Goal: Find specific page/section: Find specific page/section

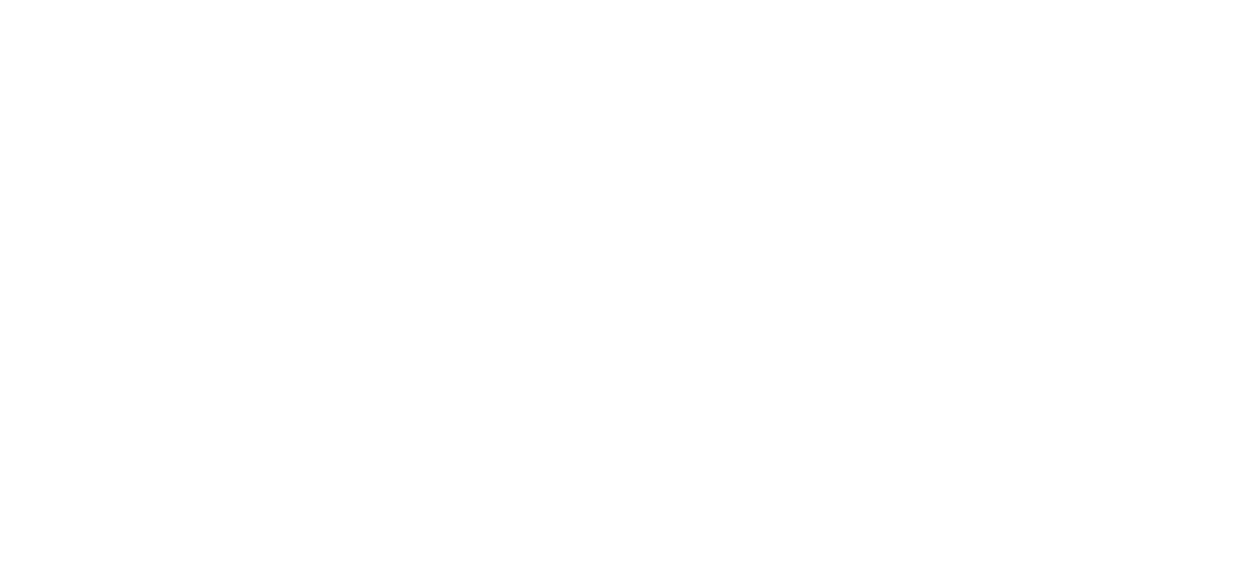
select select "Brand"
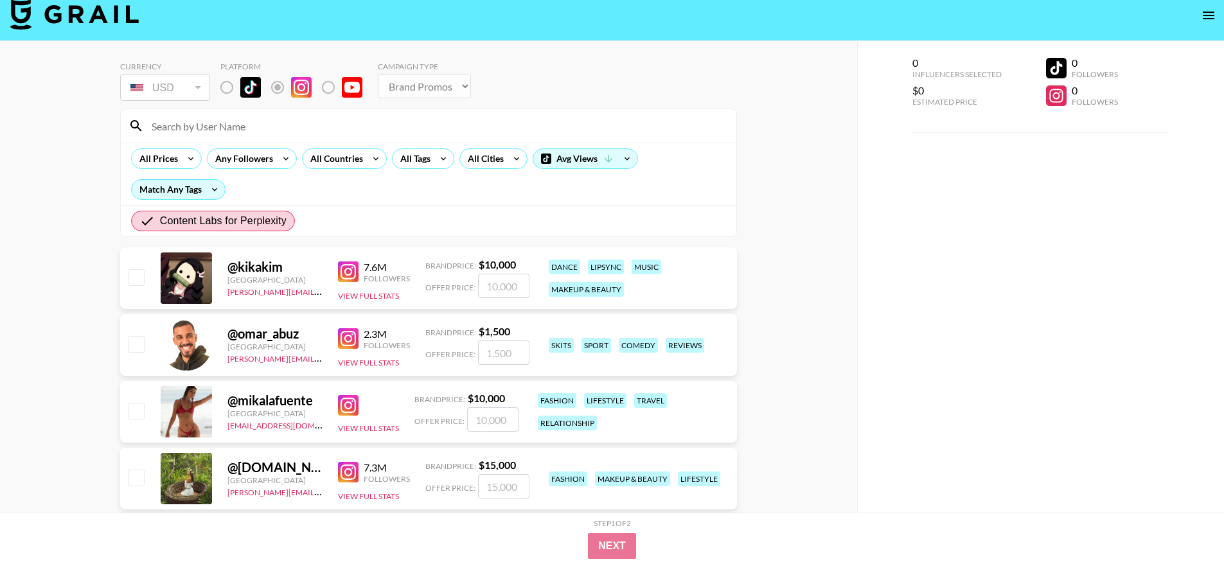
scroll to position [24, 0]
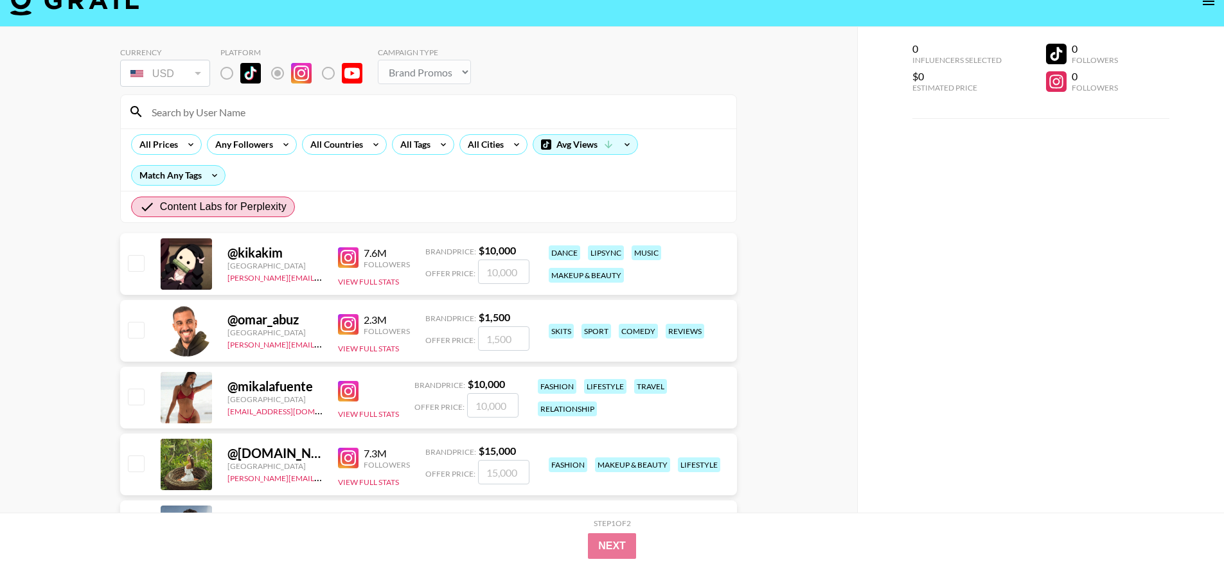
click at [346, 256] on img at bounding box center [348, 257] width 21 height 21
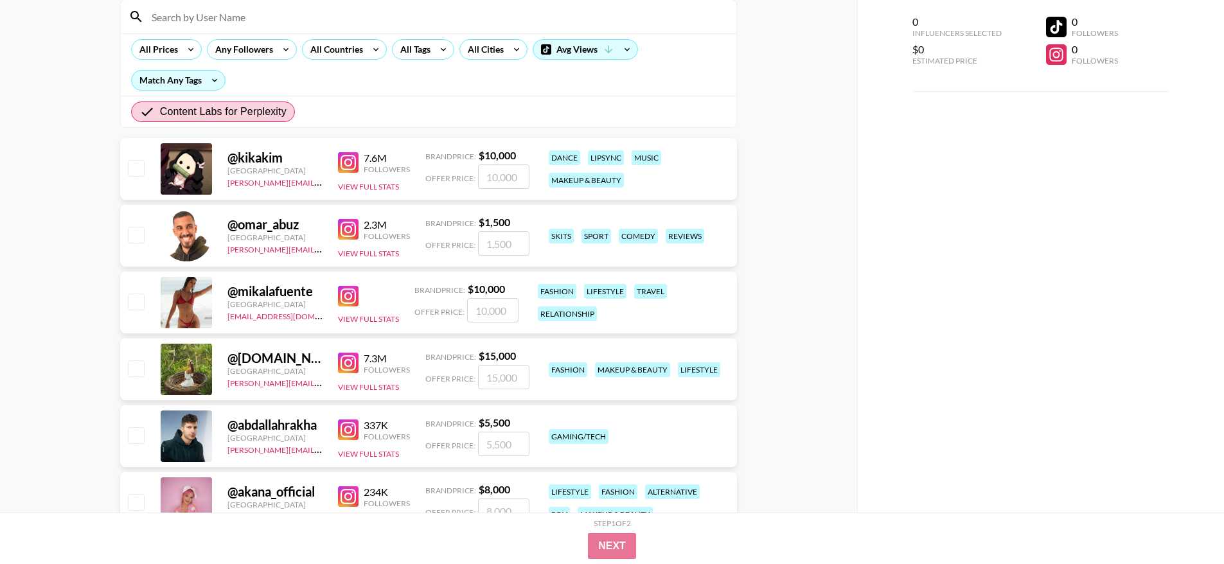
scroll to position [150, 0]
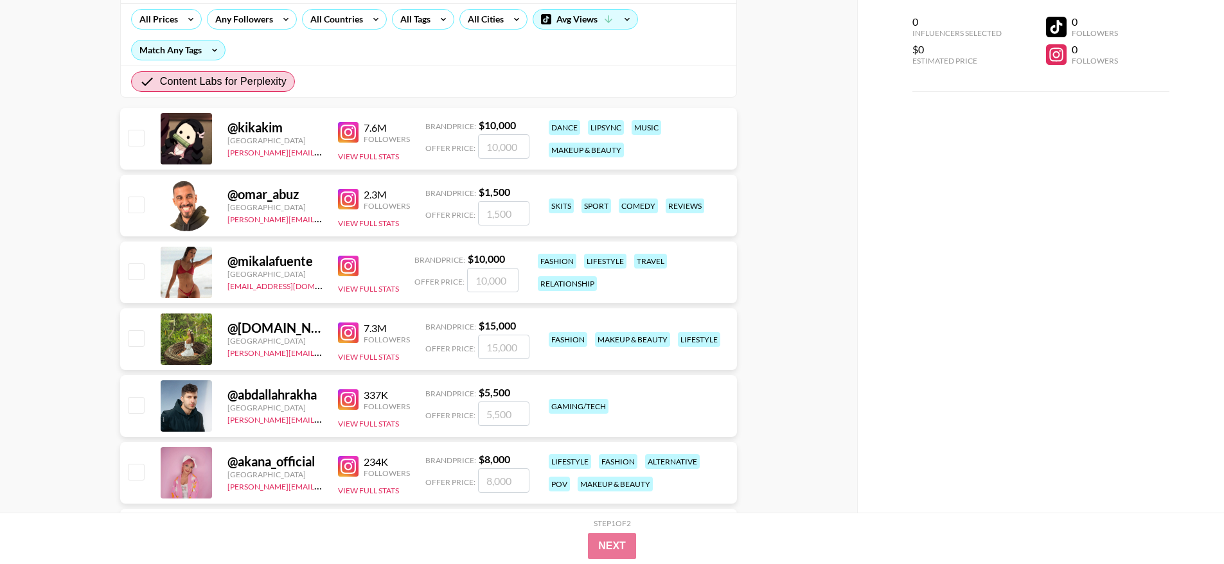
click at [350, 192] on img at bounding box center [348, 199] width 21 height 21
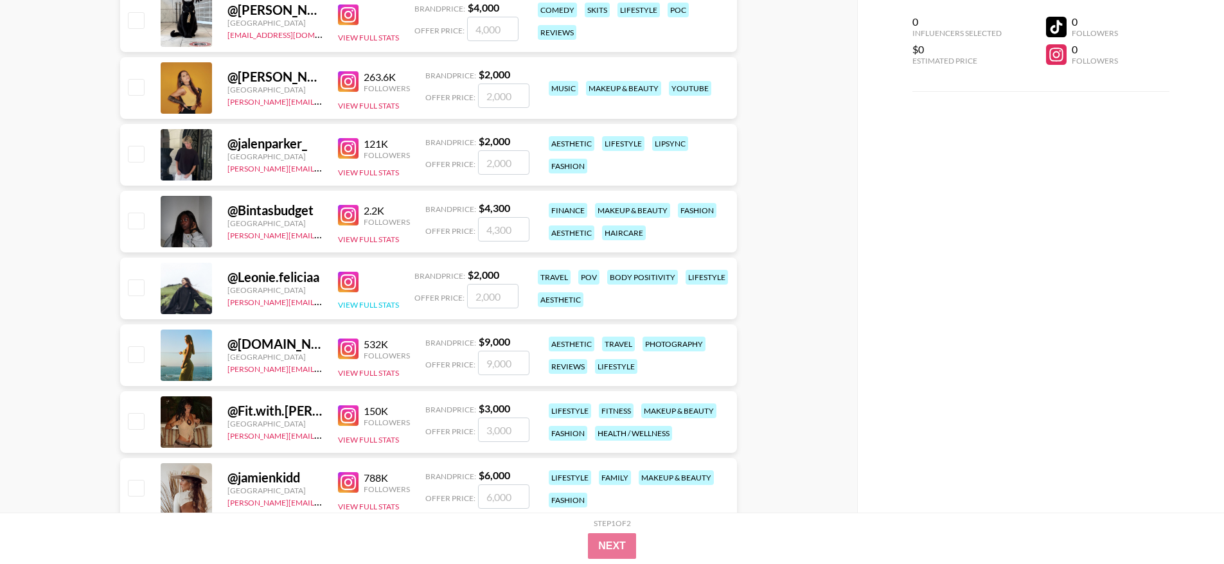
scroll to position [3706, 0]
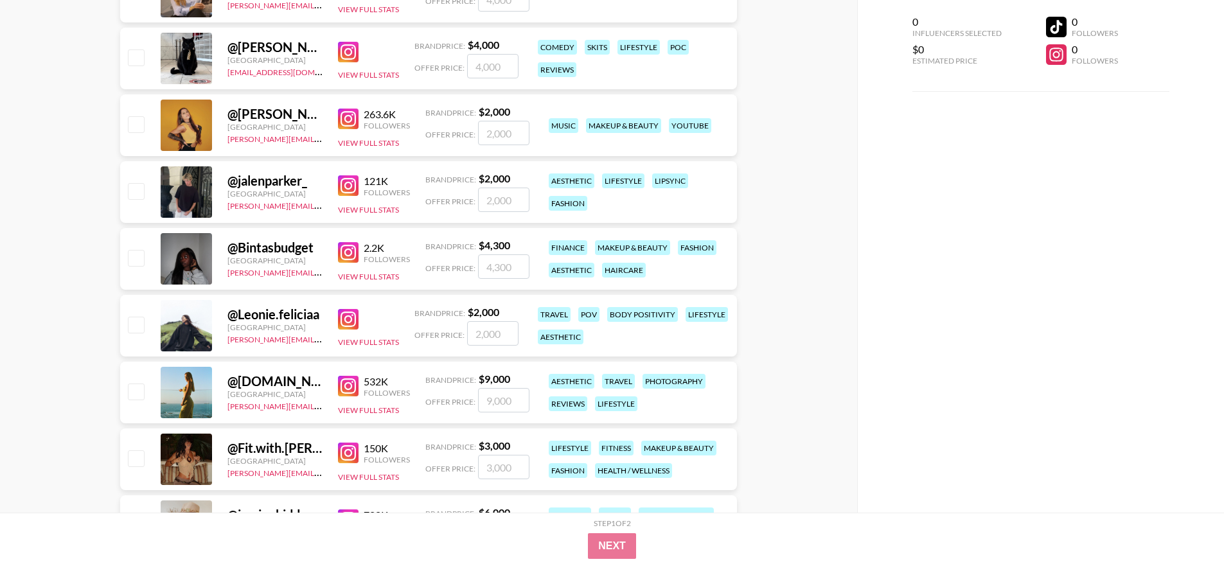
click at [348, 314] on img at bounding box center [348, 319] width 21 height 21
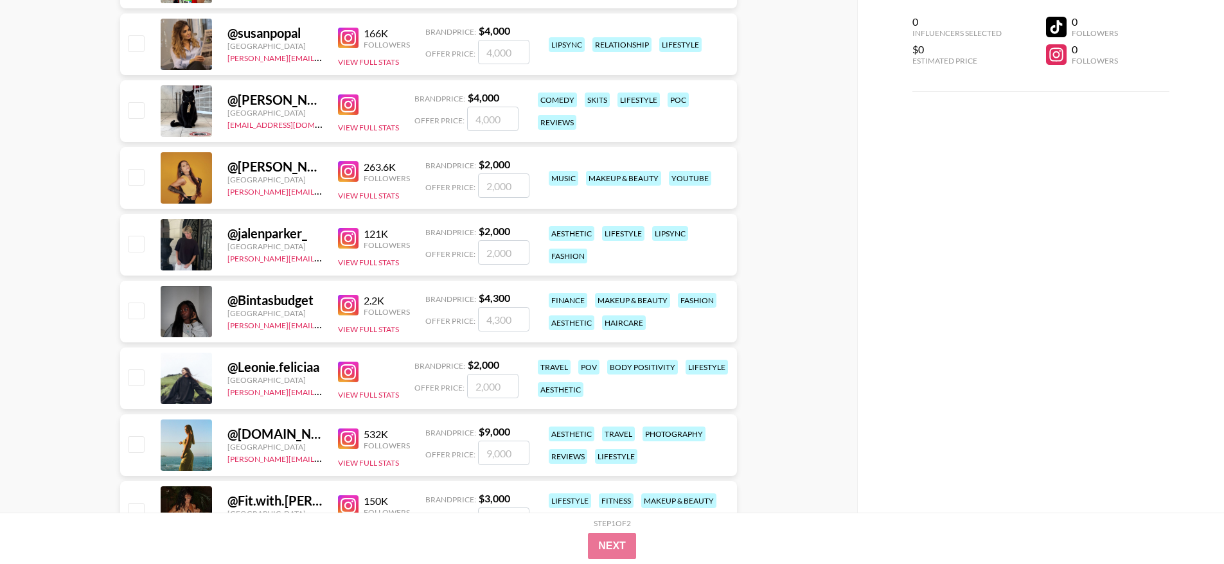
scroll to position [3623, 0]
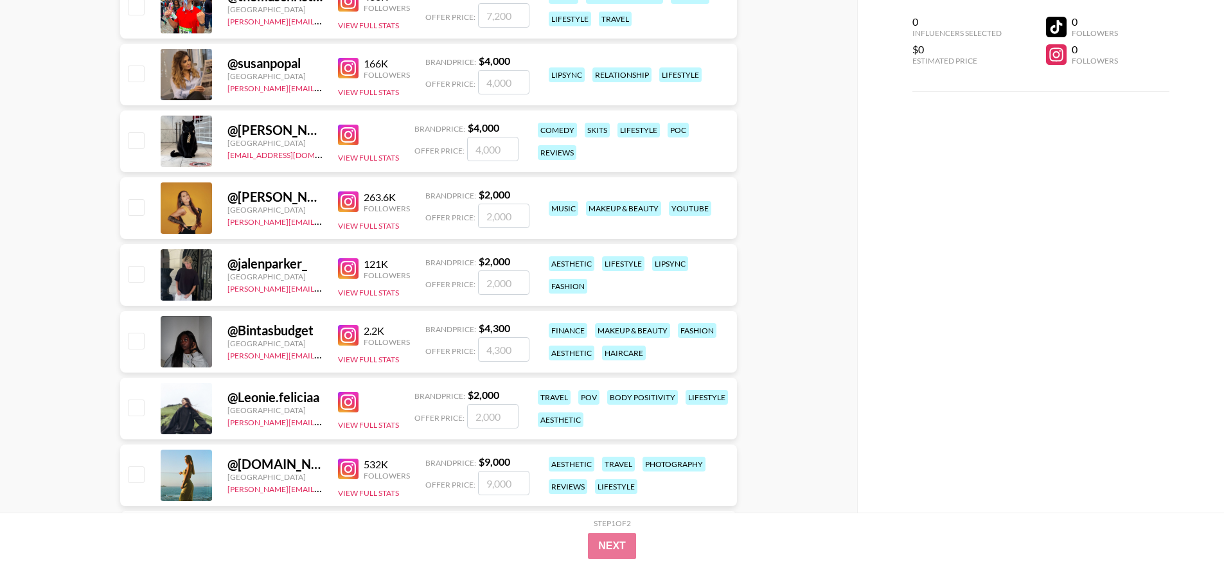
click at [352, 267] on img at bounding box center [348, 268] width 21 height 21
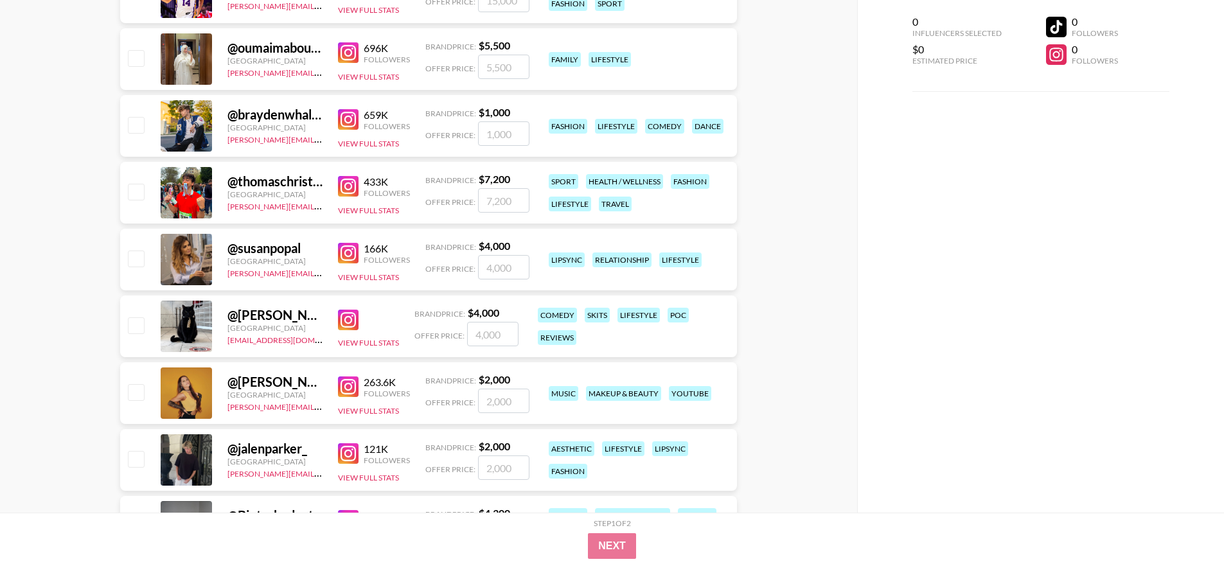
scroll to position [3420, 0]
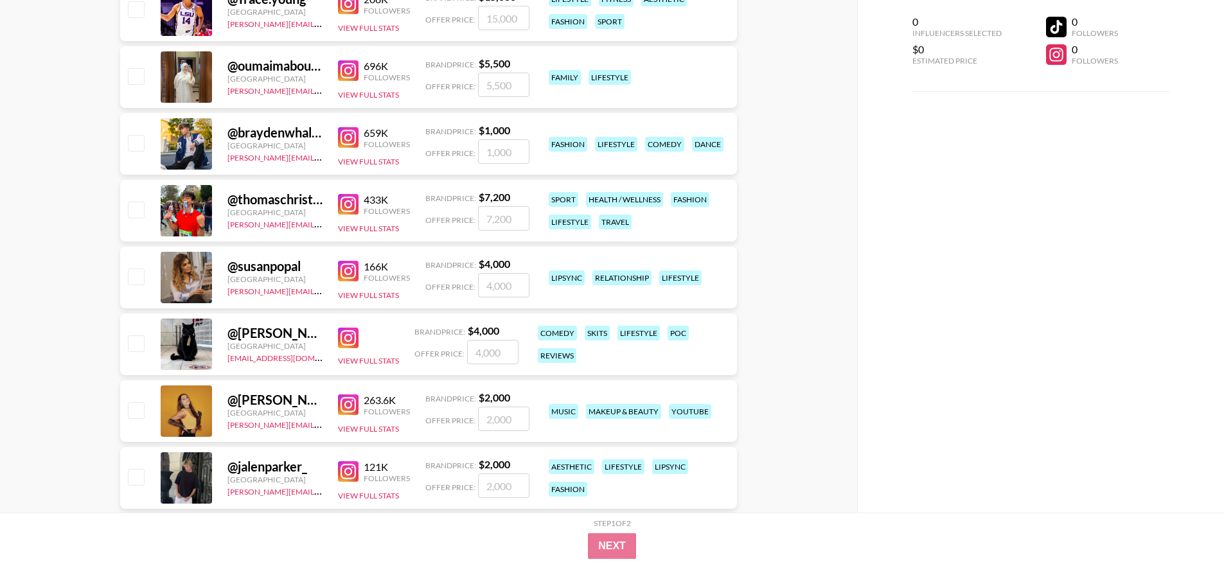
click at [351, 201] on img at bounding box center [348, 204] width 21 height 21
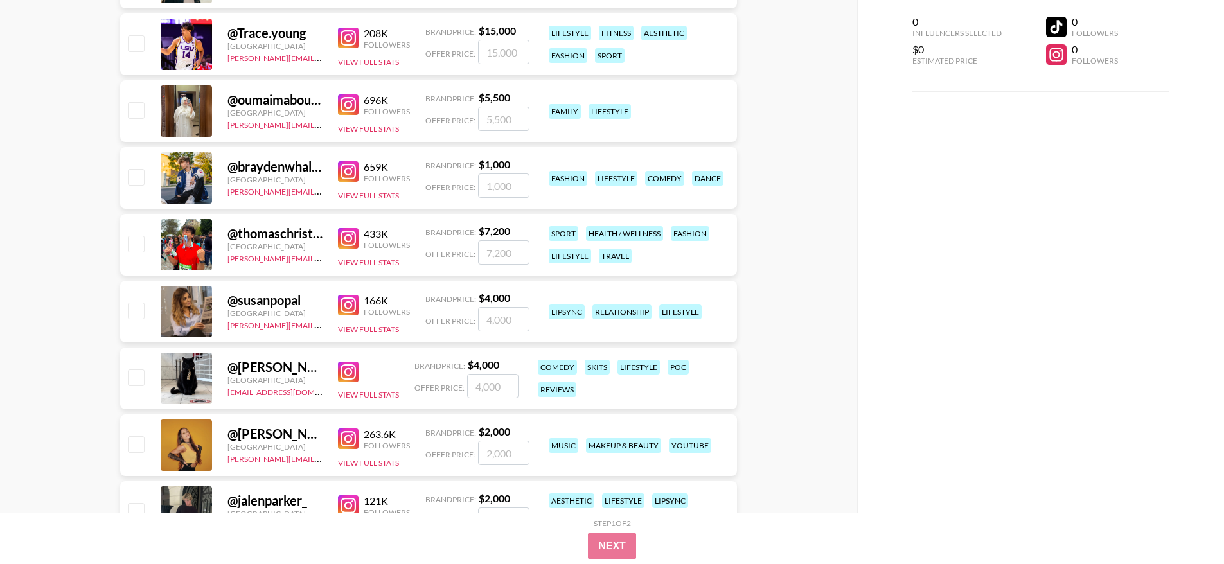
scroll to position [3368, 0]
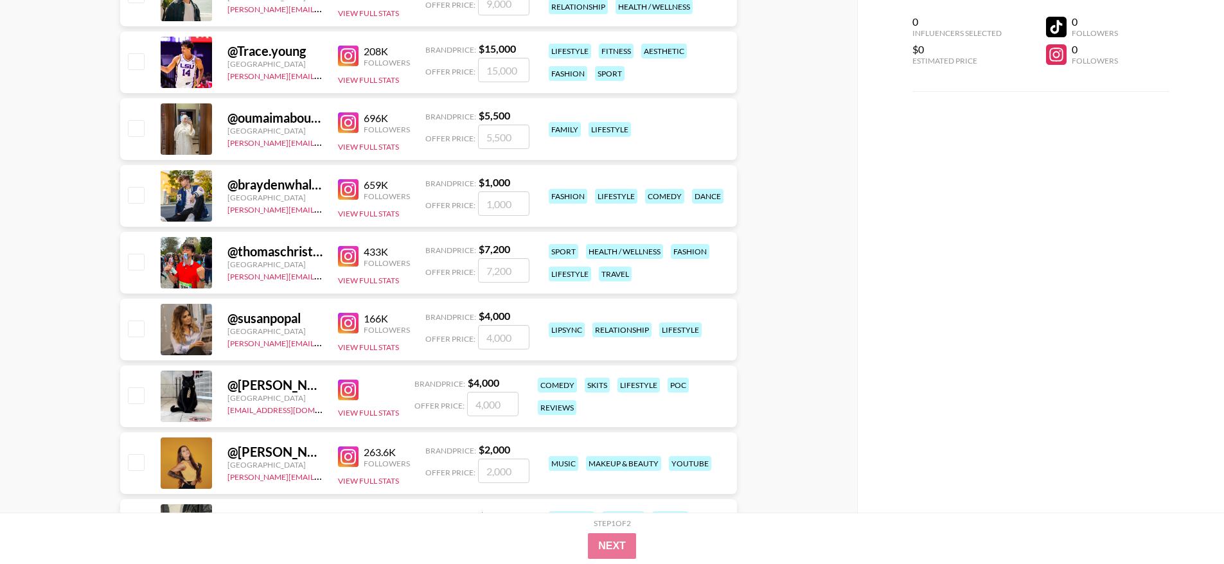
click at [341, 188] on img at bounding box center [348, 189] width 21 height 21
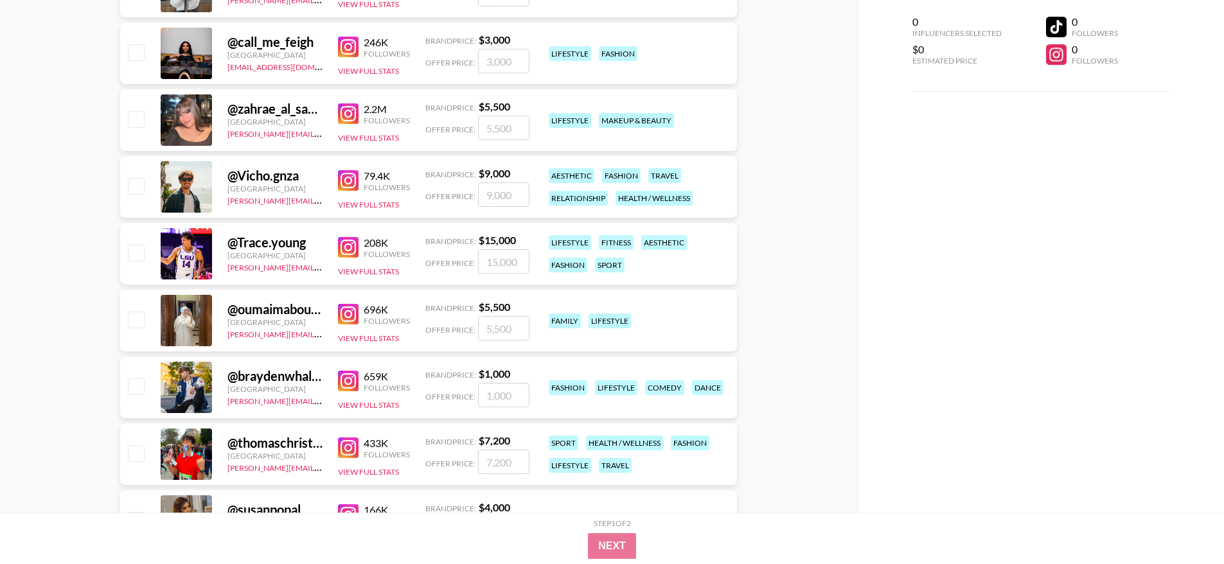
scroll to position [3167, 0]
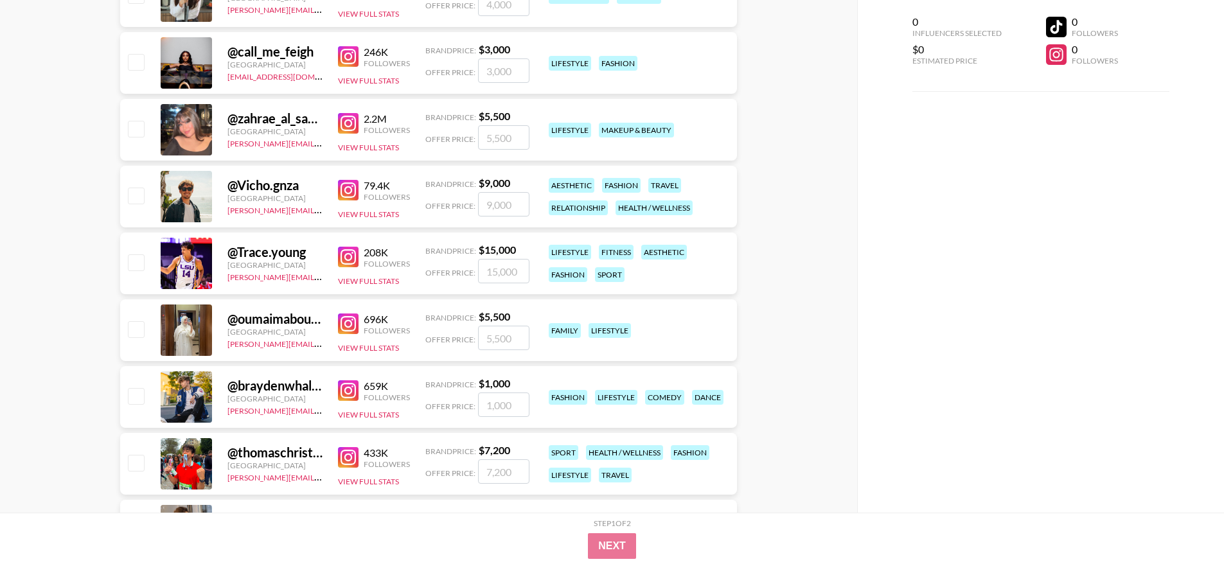
click at [345, 256] on img at bounding box center [348, 257] width 21 height 21
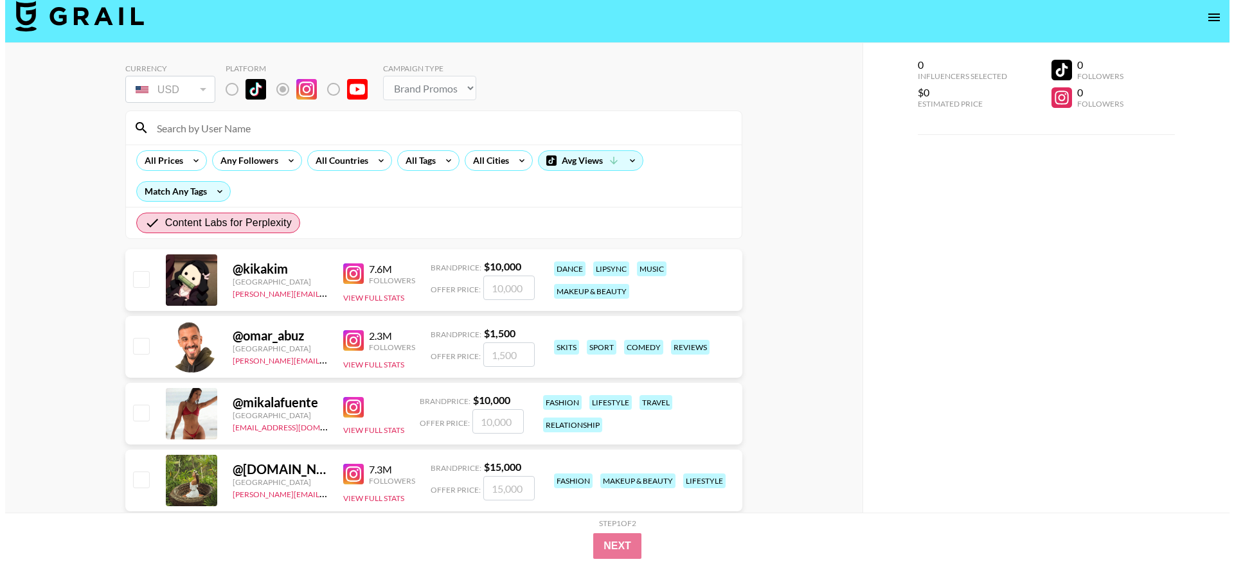
scroll to position [0, 0]
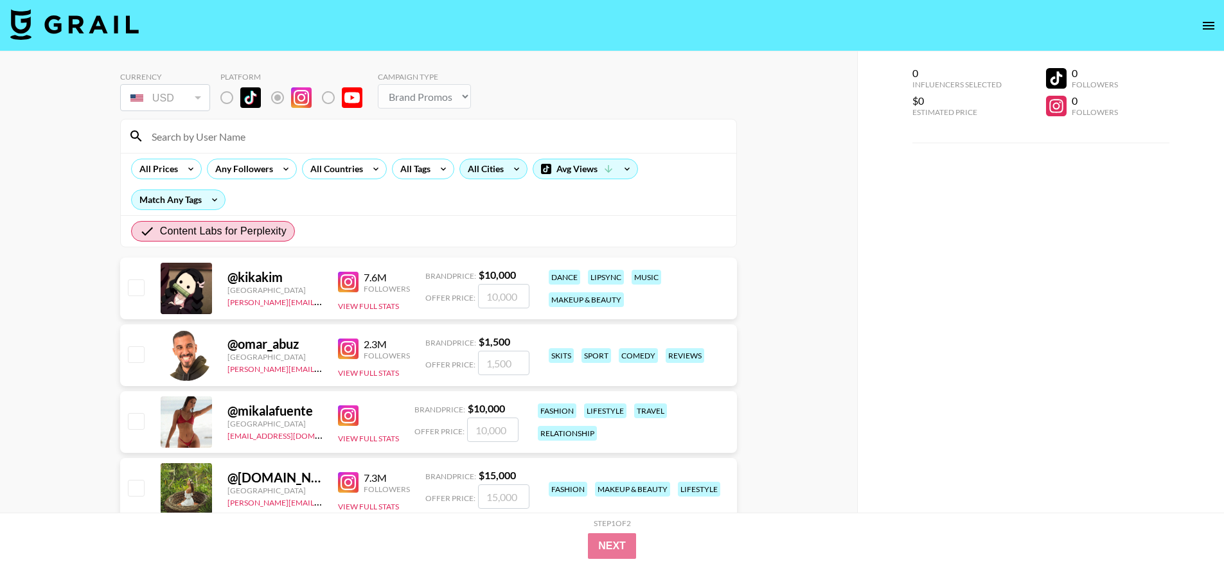
click at [493, 171] on div "All Cities" at bounding box center [483, 168] width 46 height 19
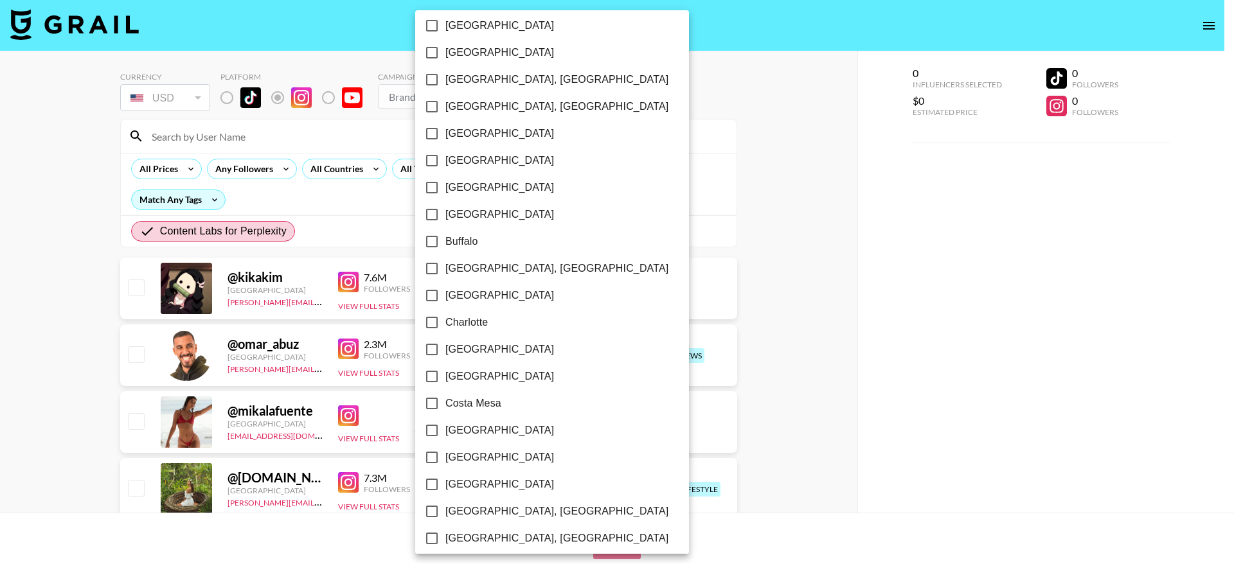
scroll to position [417, 0]
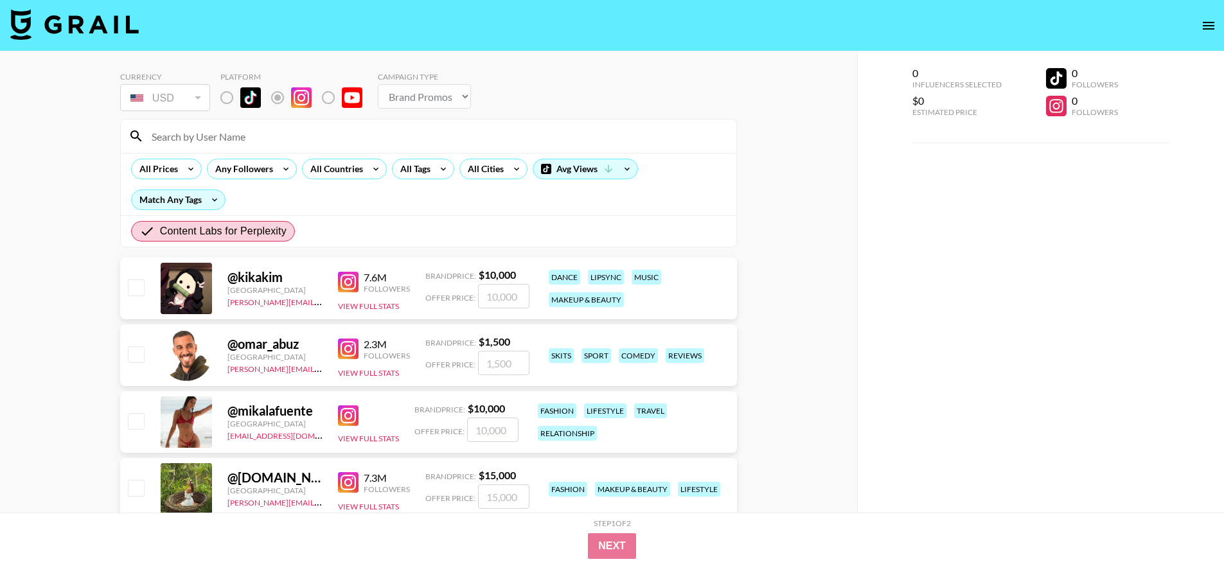
click at [169, 95] on div "USD" at bounding box center [165, 98] width 85 height 22
click at [326, 167] on div "All Countries" at bounding box center [334, 168] width 63 height 19
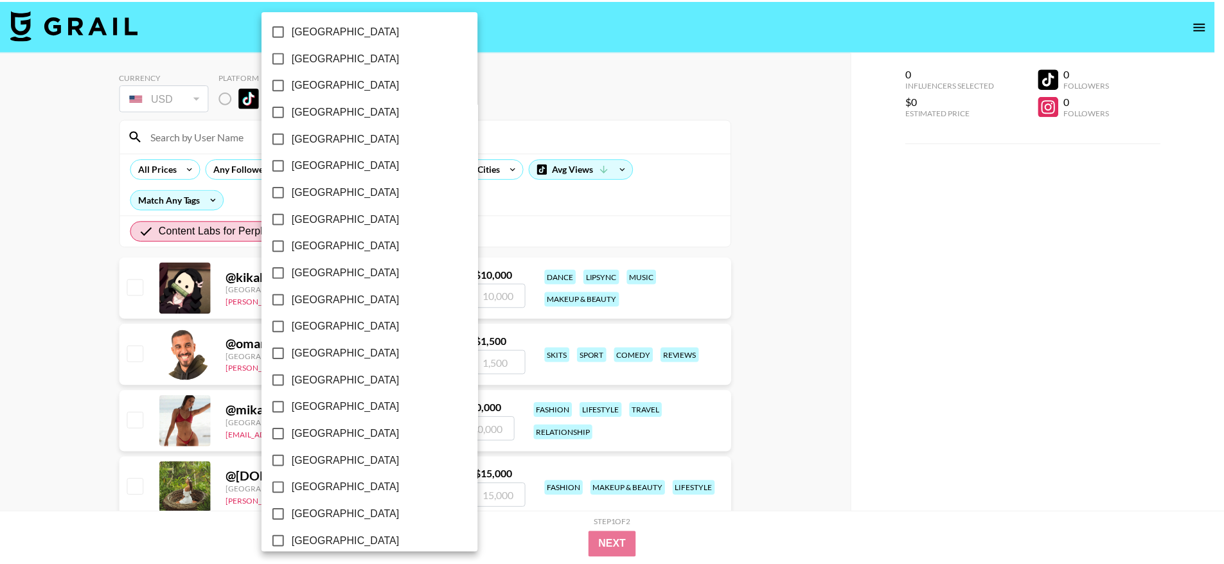
scroll to position [935, 0]
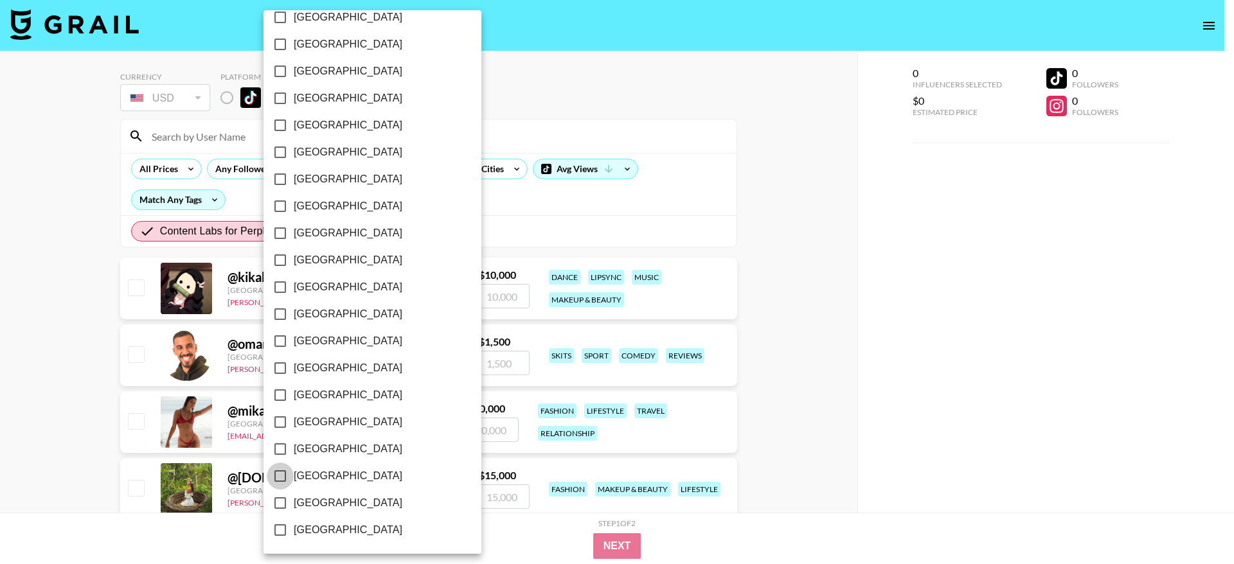
drag, startPoint x: 284, startPoint y: 474, endPoint x: 314, endPoint y: 472, distance: 29.6
click at [285, 473] on input "[GEOGRAPHIC_DATA]" at bounding box center [280, 476] width 27 height 27
checkbox input "true"
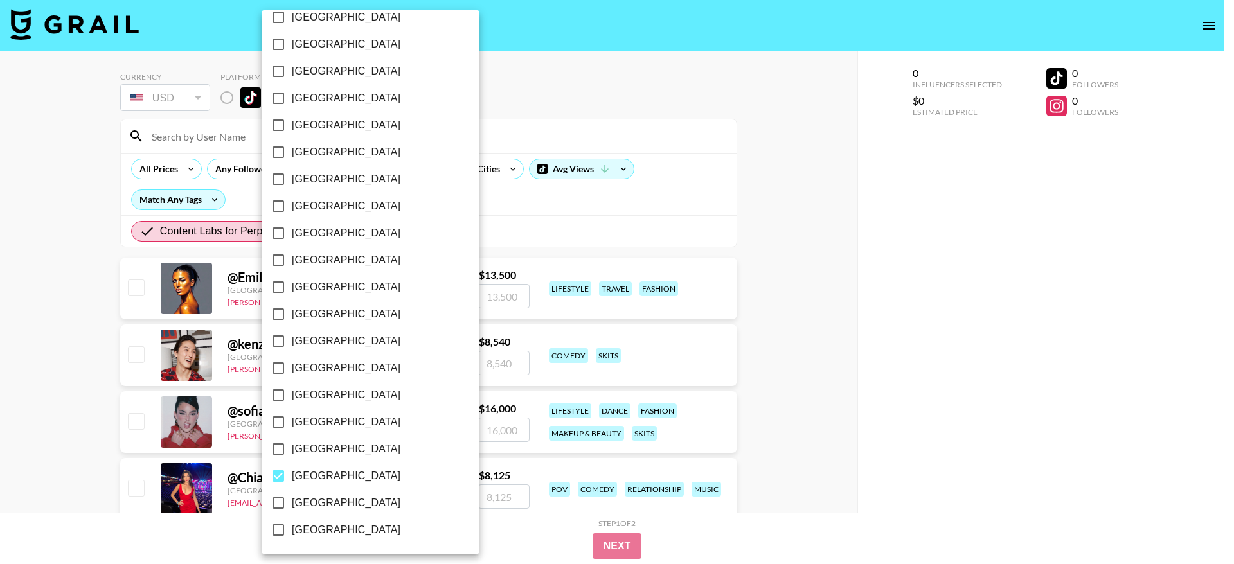
drag, startPoint x: 805, startPoint y: 370, endPoint x: 544, endPoint y: 341, distance: 262.5
click at [805, 370] on div at bounding box center [617, 282] width 1234 height 564
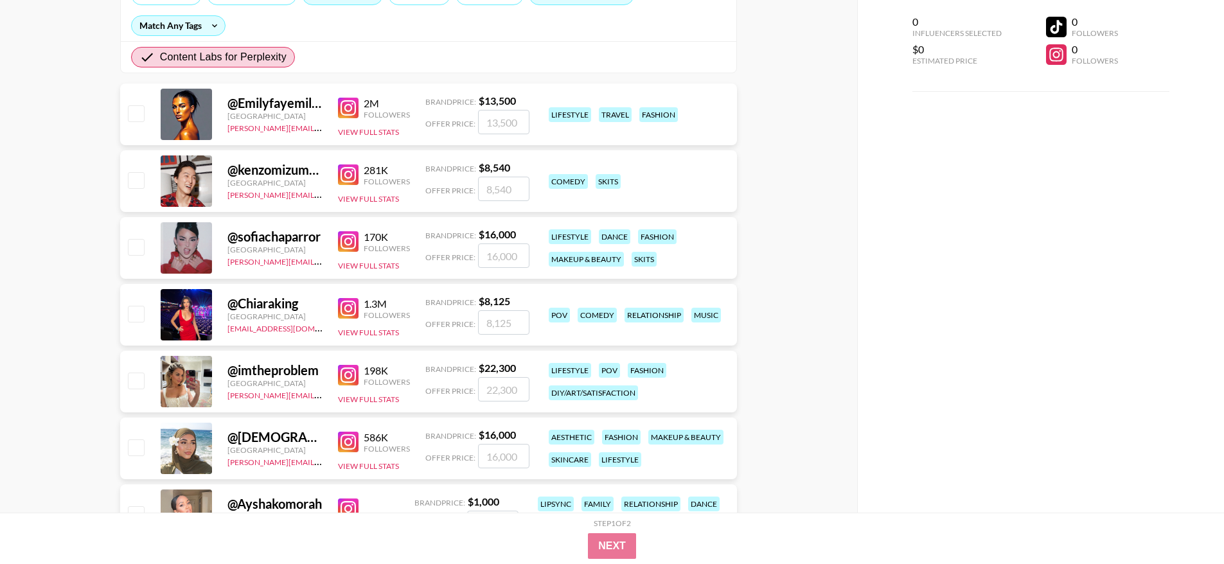
scroll to position [172, 0]
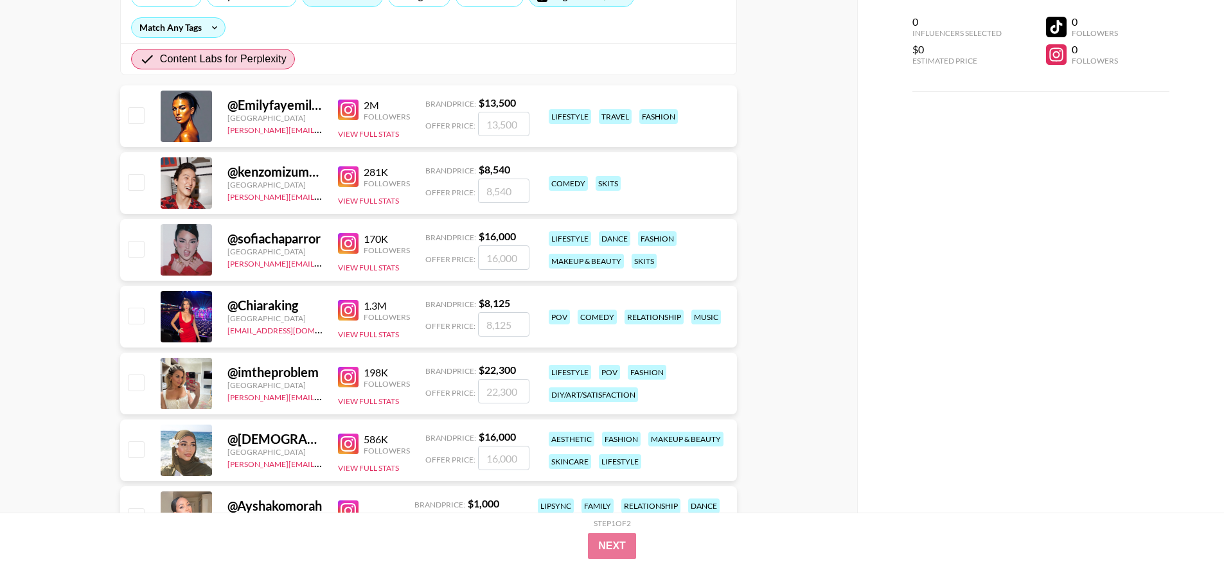
click at [343, 170] on img at bounding box center [348, 176] width 21 height 21
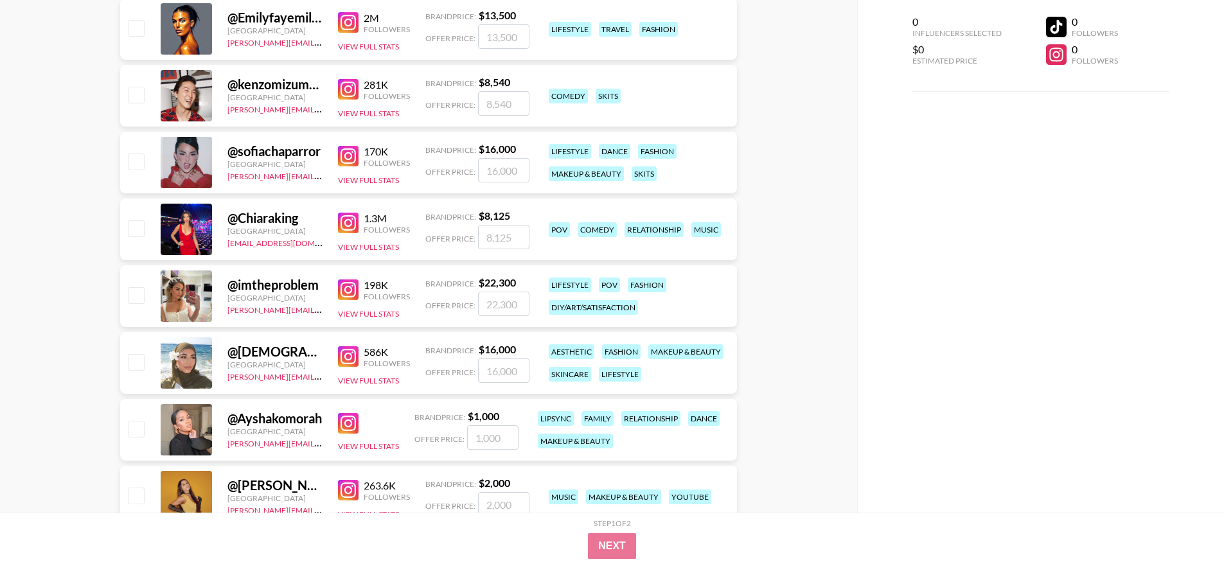
scroll to position [266, 0]
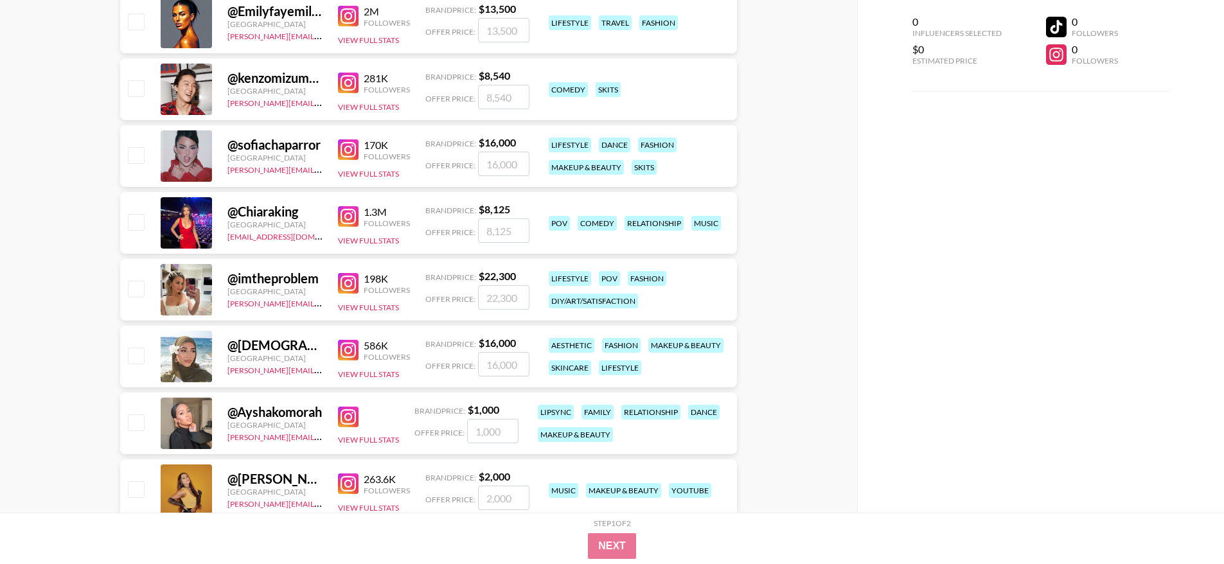
click at [347, 143] on img at bounding box center [348, 149] width 21 height 21
click at [345, 219] on img at bounding box center [348, 216] width 21 height 21
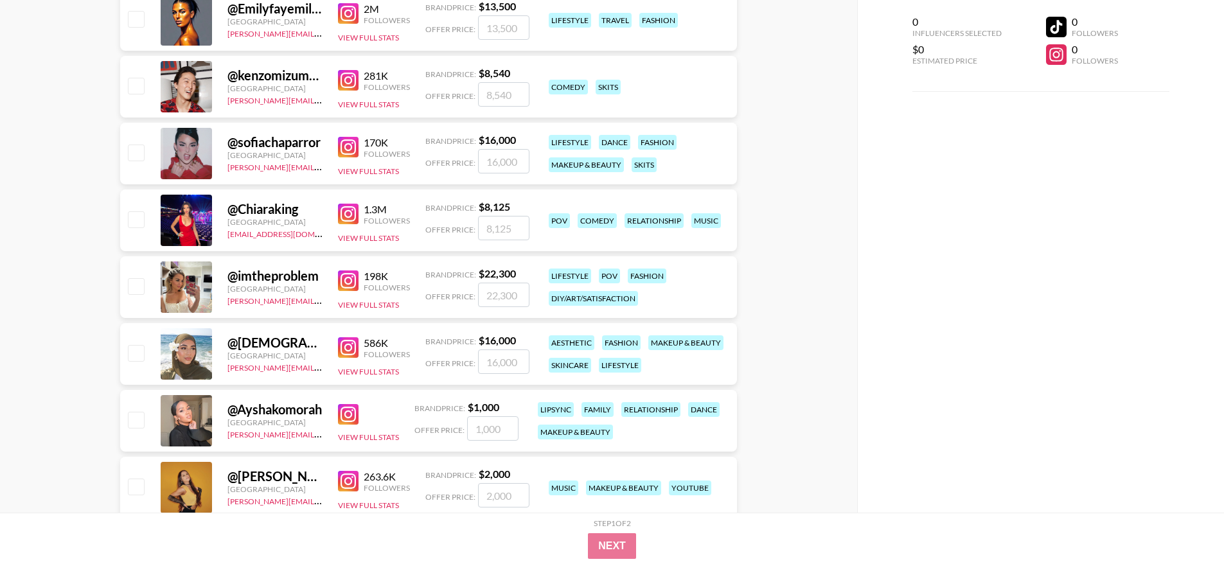
click at [346, 351] on img at bounding box center [348, 347] width 21 height 21
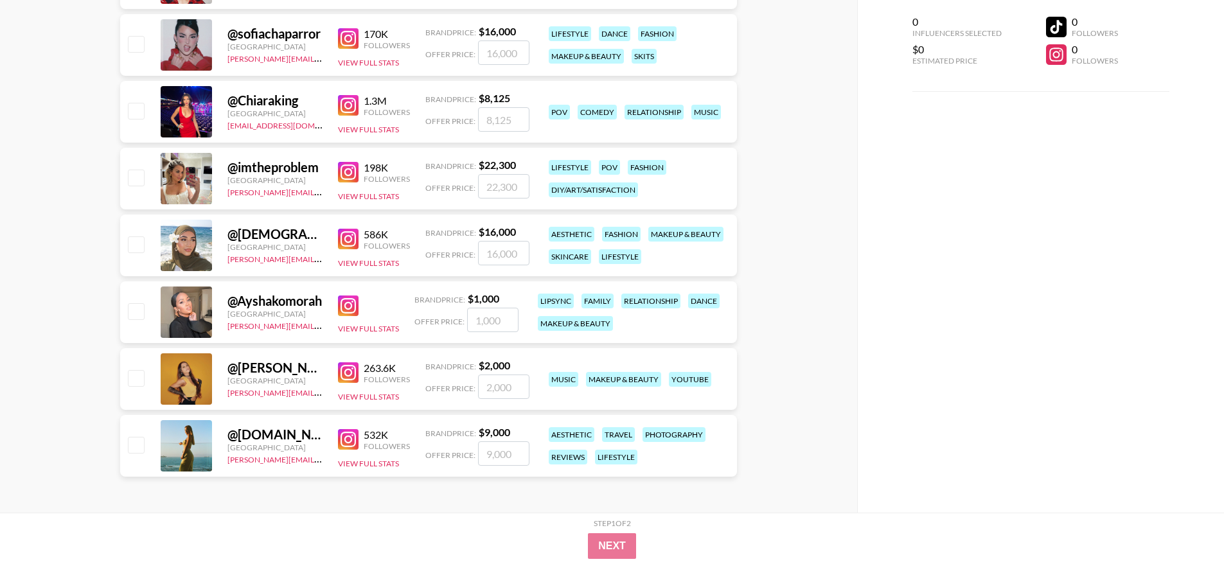
scroll to position [128, 0]
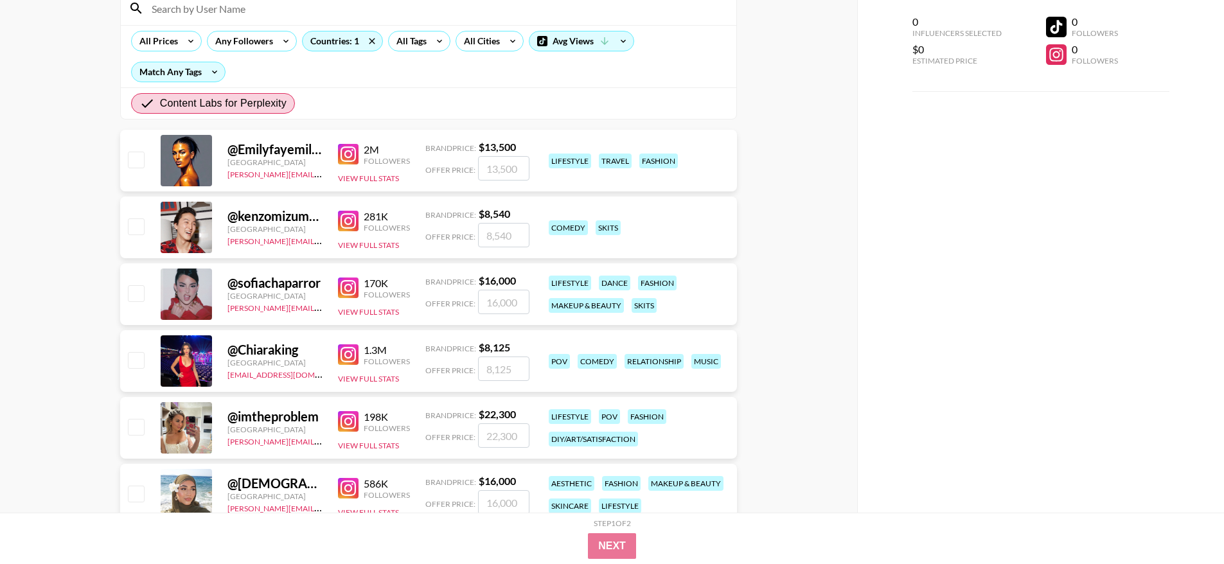
click at [356, 360] on img at bounding box center [348, 355] width 21 height 21
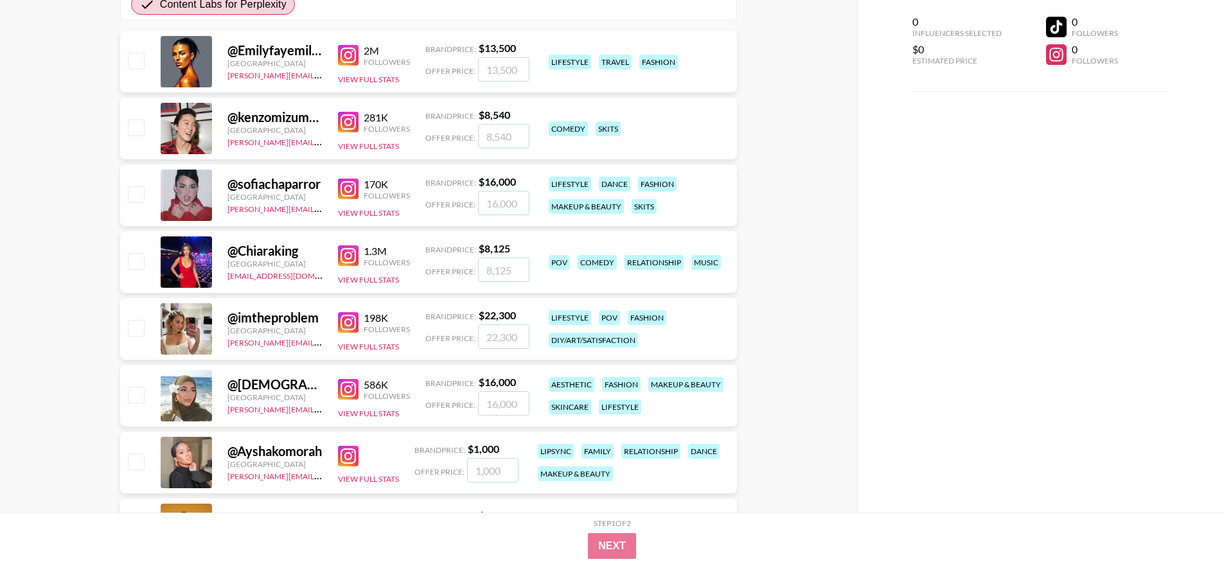
scroll to position [377, 0]
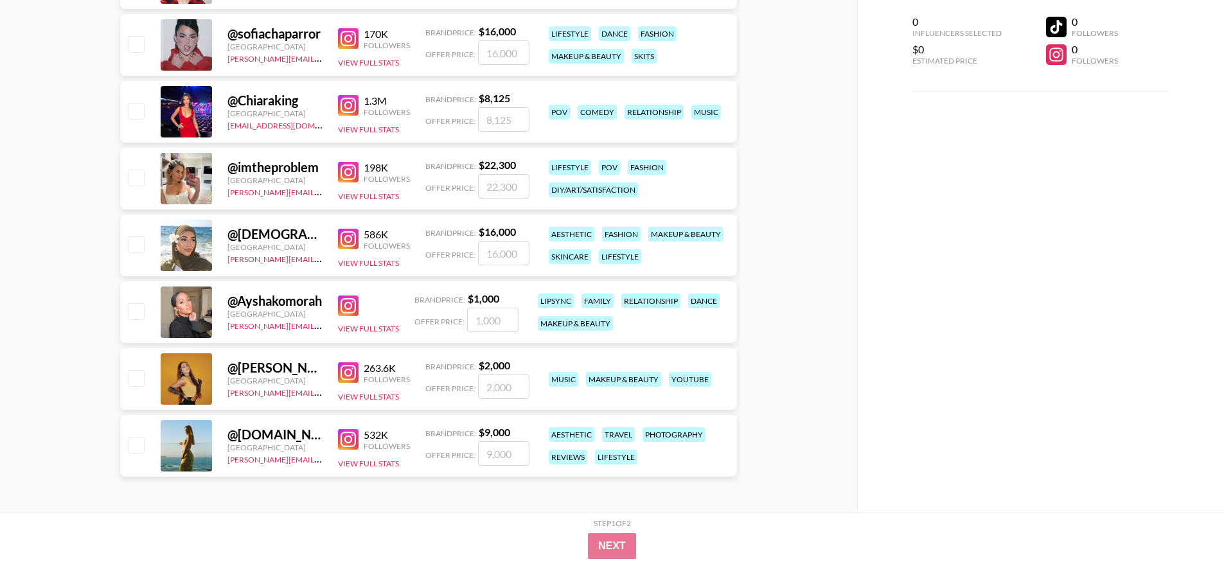
click at [355, 237] on img at bounding box center [348, 239] width 21 height 21
